Goal: Information Seeking & Learning: Learn about a topic

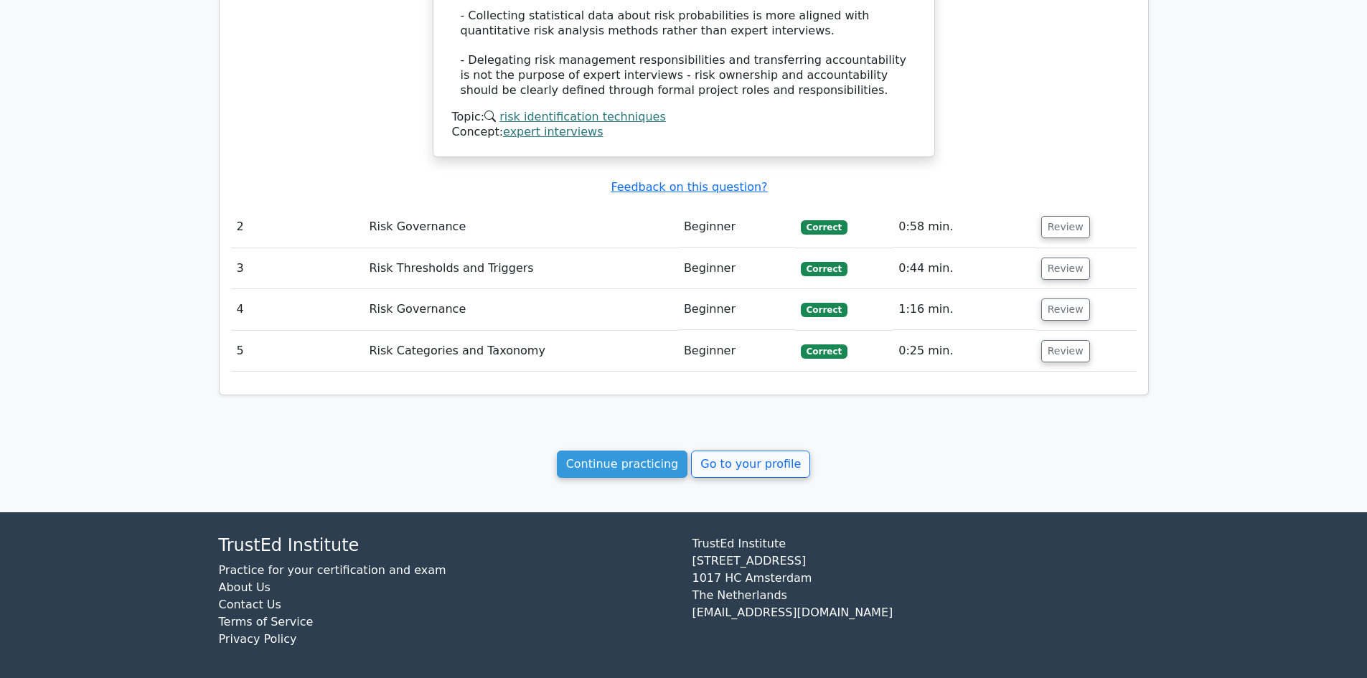
scroll to position [0, 9]
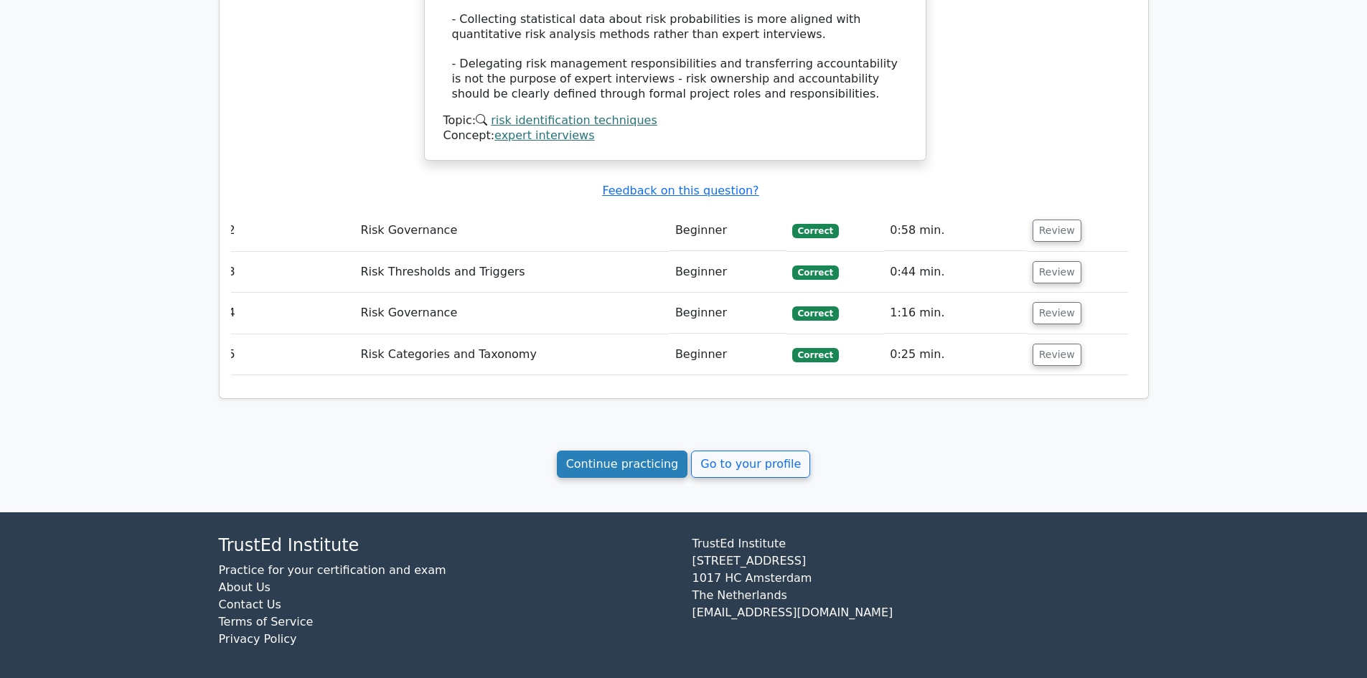
click at [639, 464] on link "Continue practicing" at bounding box center [622, 464] width 131 height 27
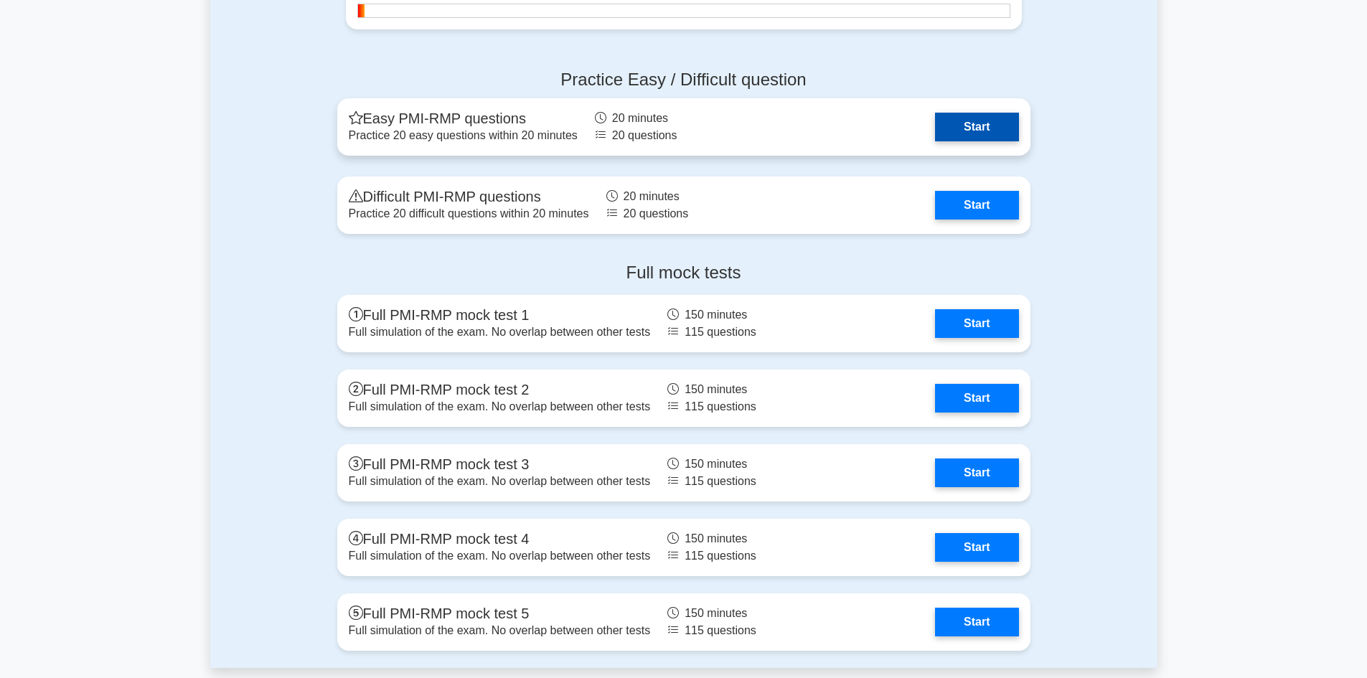
click at [947, 131] on link "Start" at bounding box center [976, 127] width 83 height 29
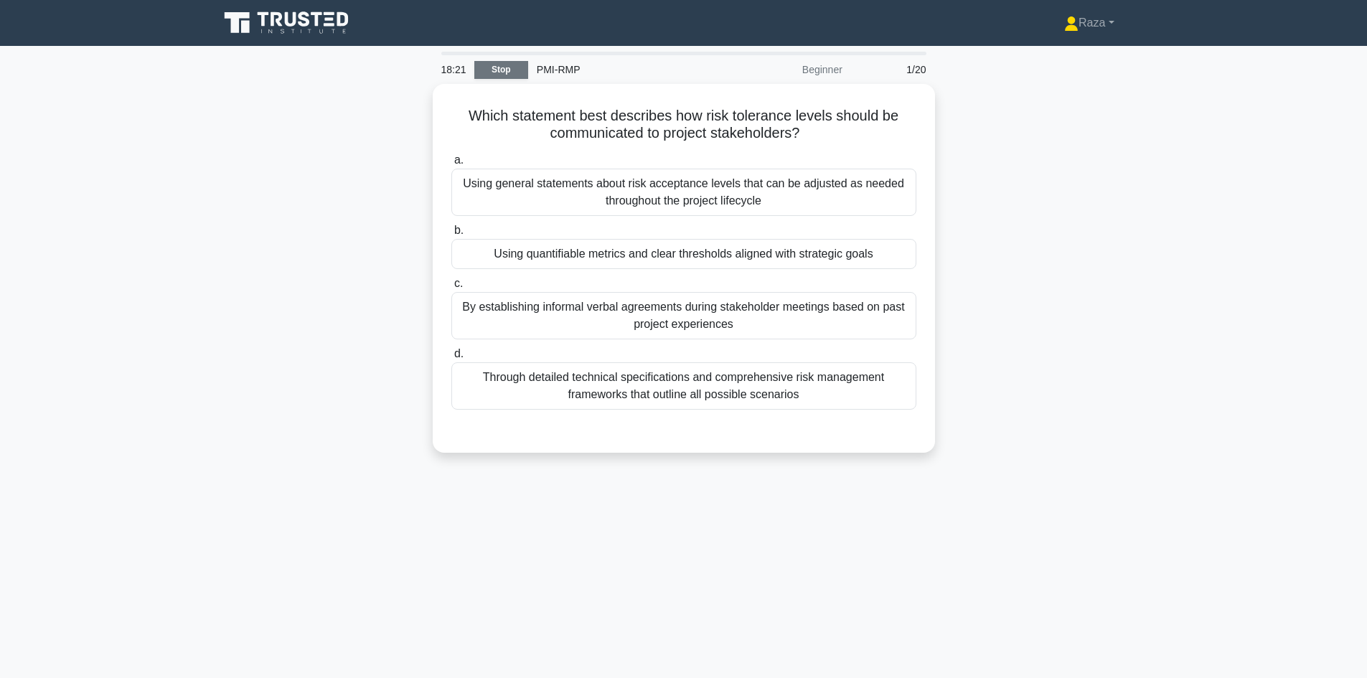
click at [507, 72] on link "Stop" at bounding box center [501, 70] width 54 height 18
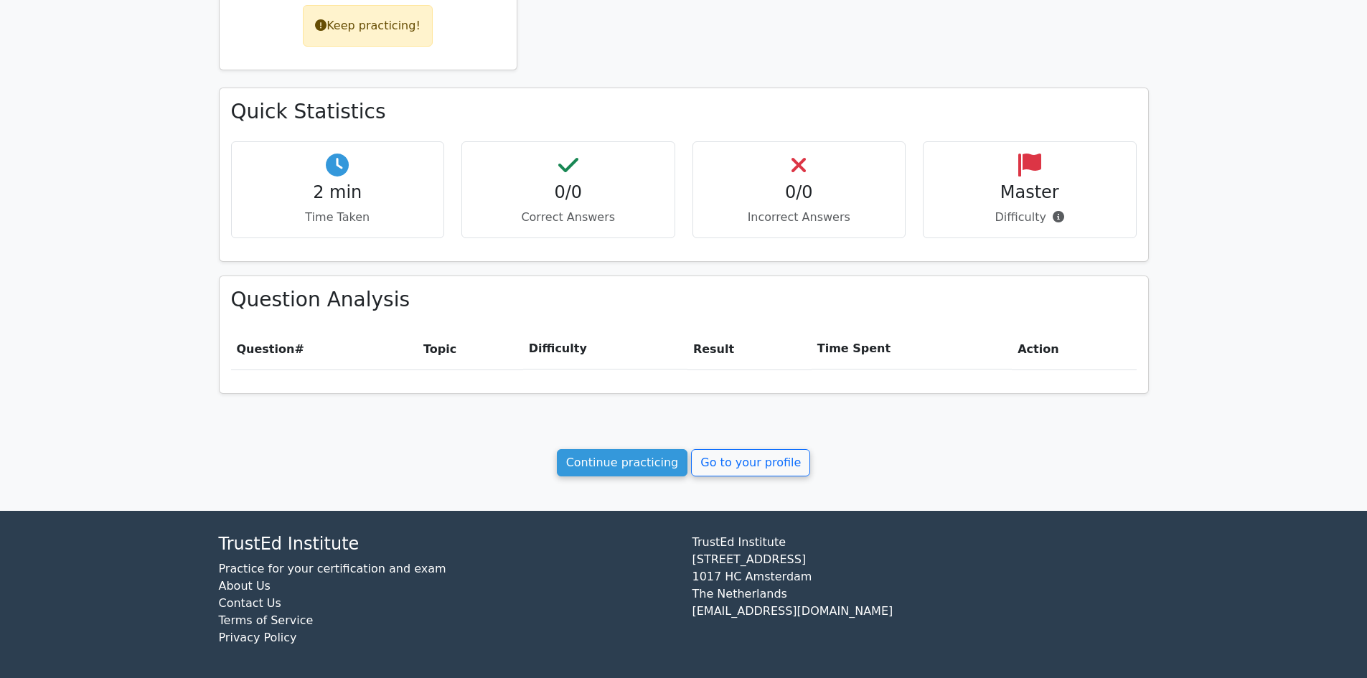
scroll to position [367, 0]
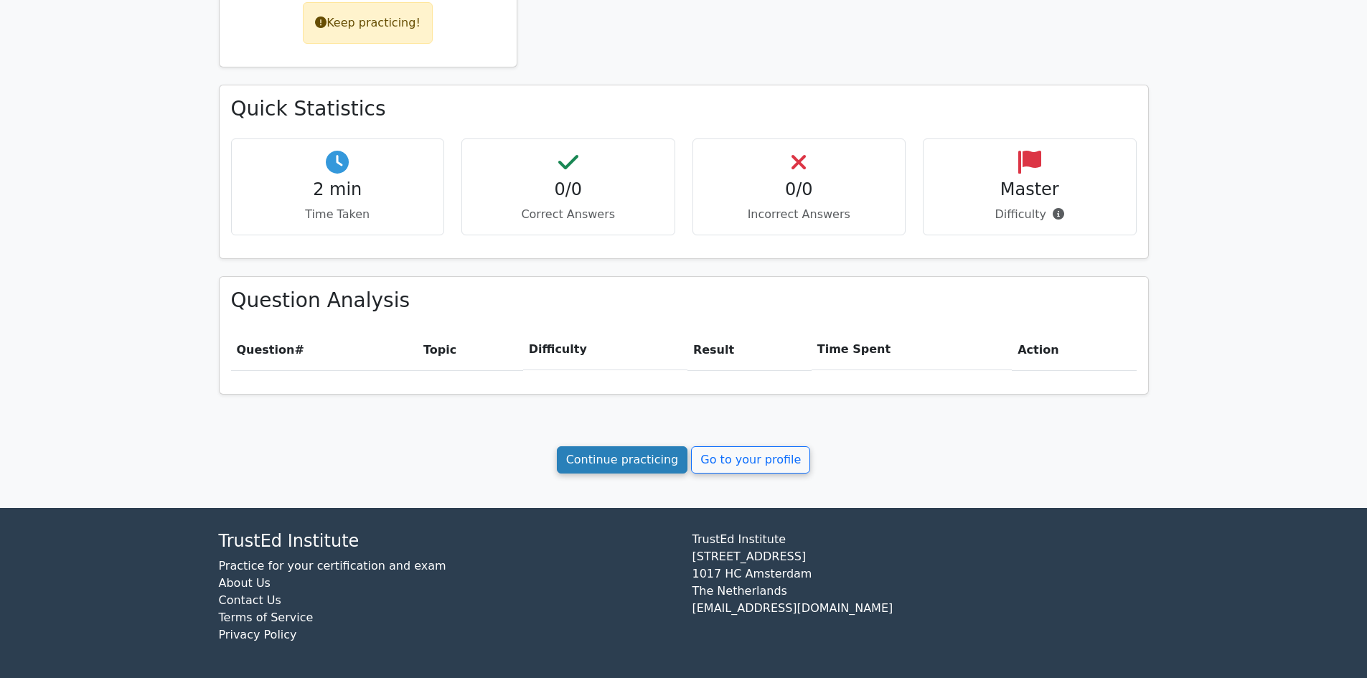
click at [631, 459] on link "Continue practicing" at bounding box center [622, 459] width 131 height 27
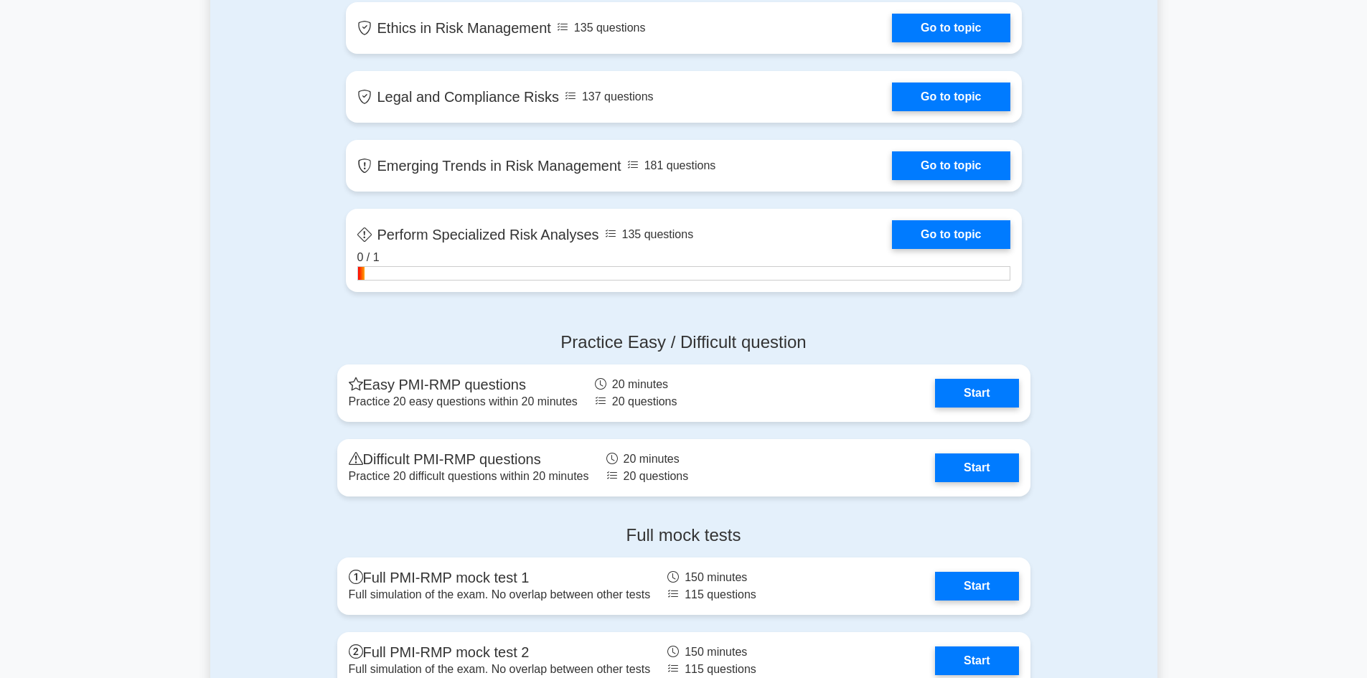
scroll to position [2583, 0]
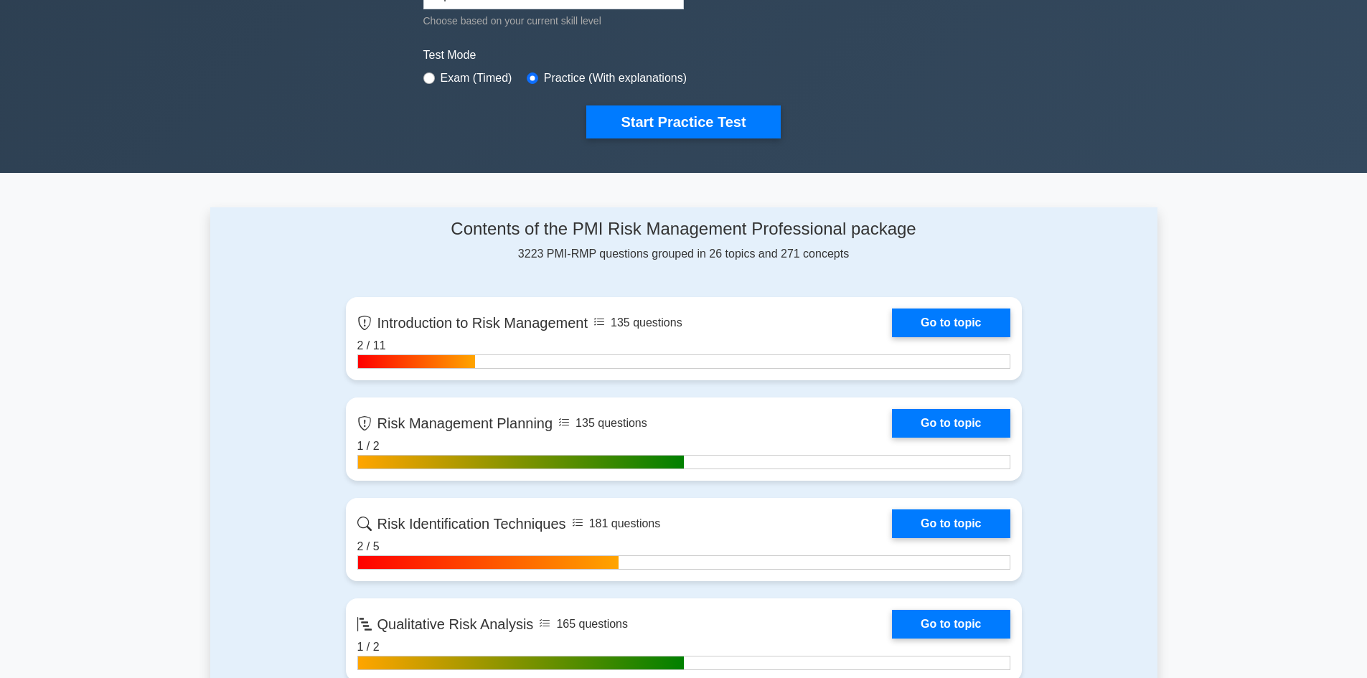
scroll to position [502, 0]
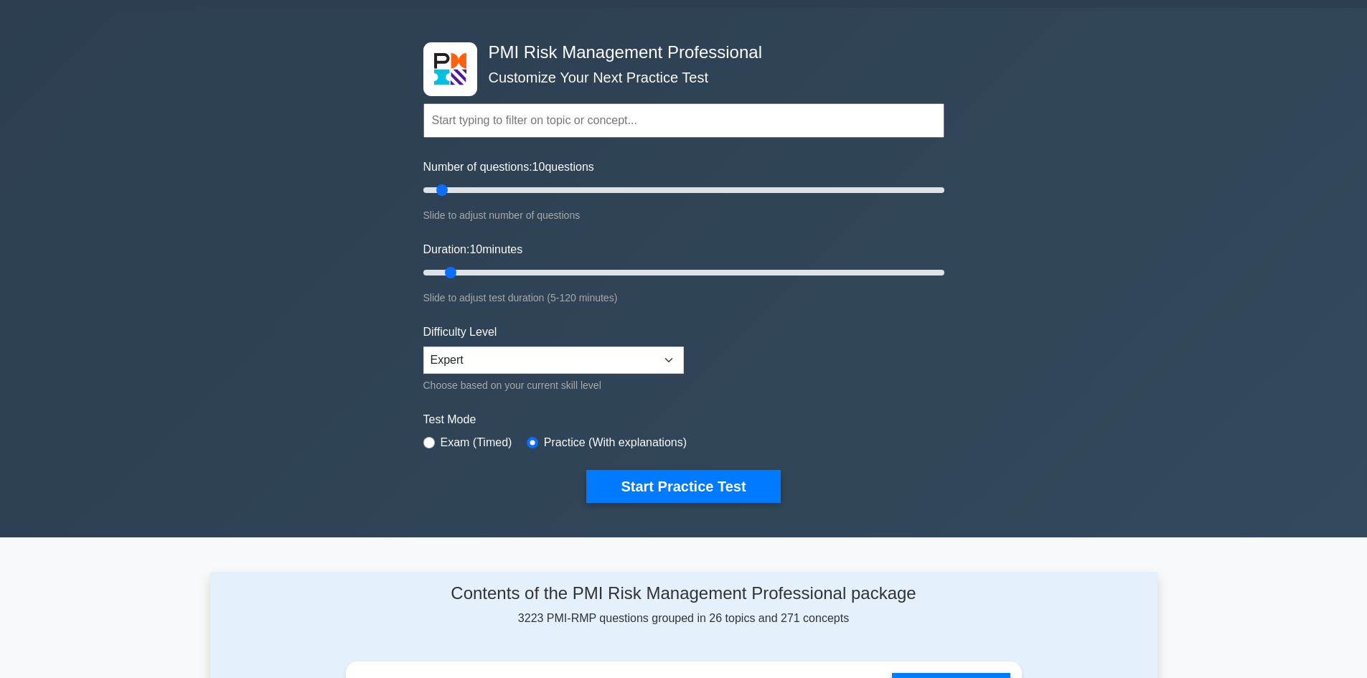
scroll to position [0, 0]
